Goal: Task Accomplishment & Management: Manage account settings

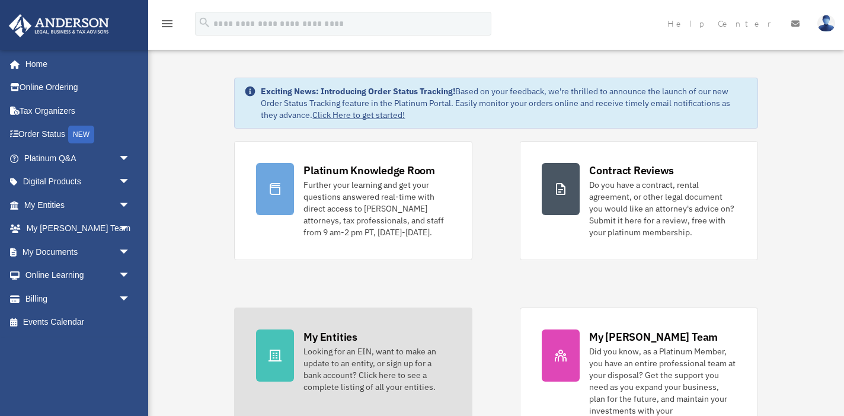
click at [322, 366] on div "Looking for an EIN, want to make an update to an entity, or sign up for a bank …" at bounding box center [377, 369] width 147 height 47
click at [404, 334] on div "My Entities Looking for an EIN, want to make an update to an entity, or sign up…" at bounding box center [377, 361] width 147 height 63
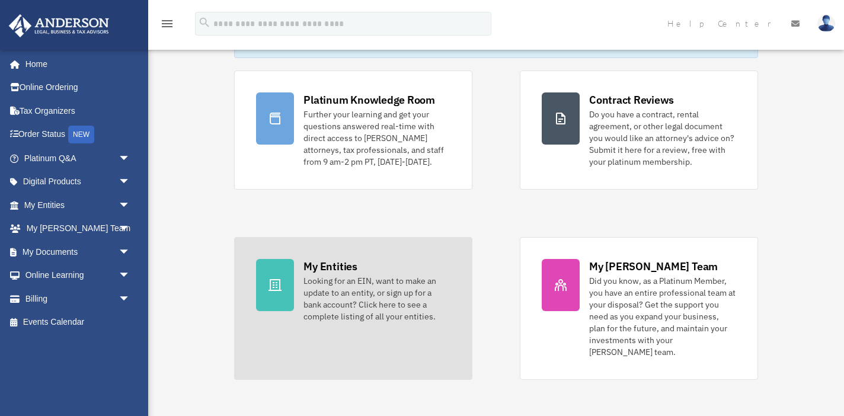
scroll to position [90, 0]
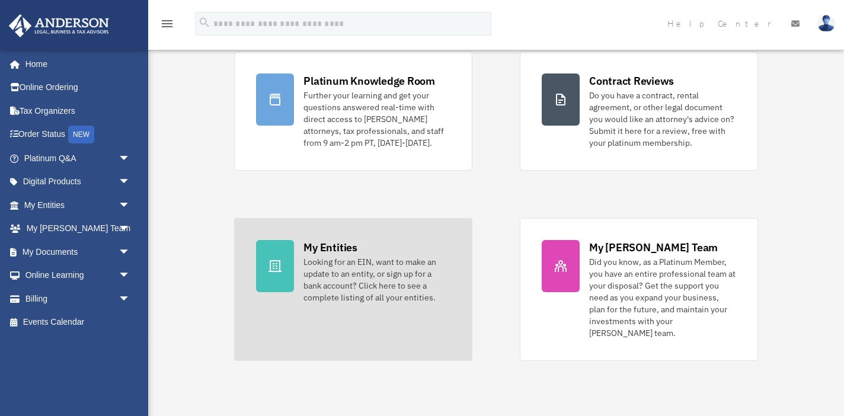
click at [313, 281] on div "Looking for an EIN, want to make an update to an entity, or sign up for a bank …" at bounding box center [377, 279] width 147 height 47
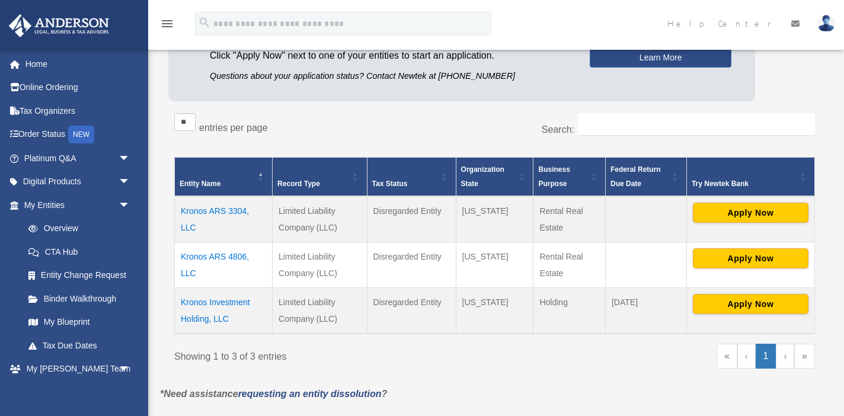
scroll to position [162, 0]
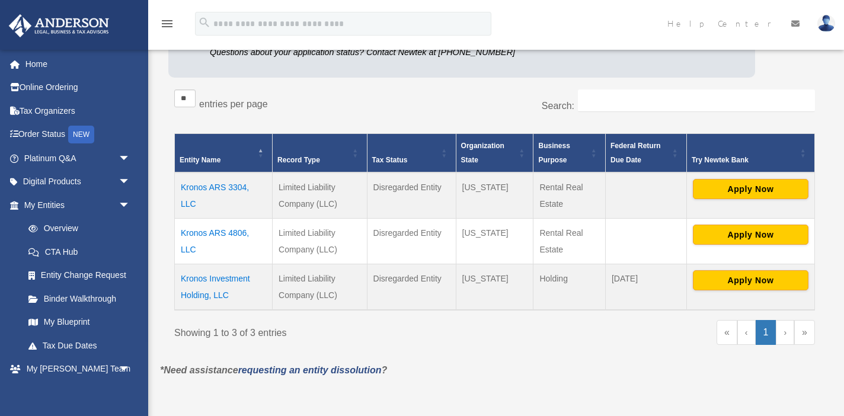
click at [235, 278] on td "Kronos Investment Holding, LLC" at bounding box center [224, 287] width 98 height 46
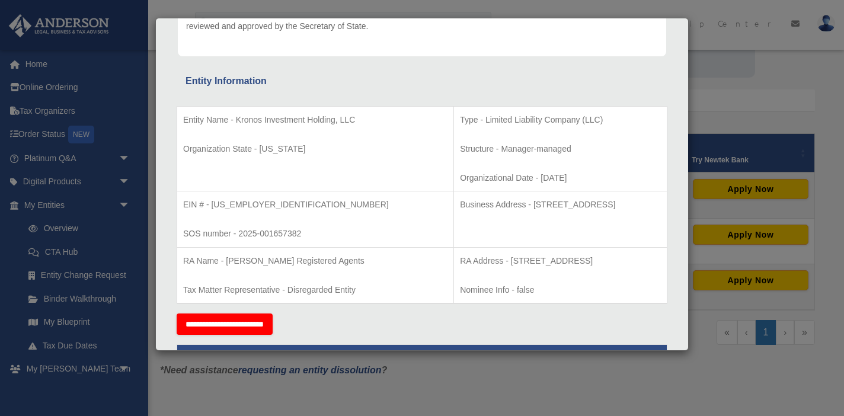
scroll to position [174, 0]
